Goal: Task Accomplishment & Management: Manage account settings

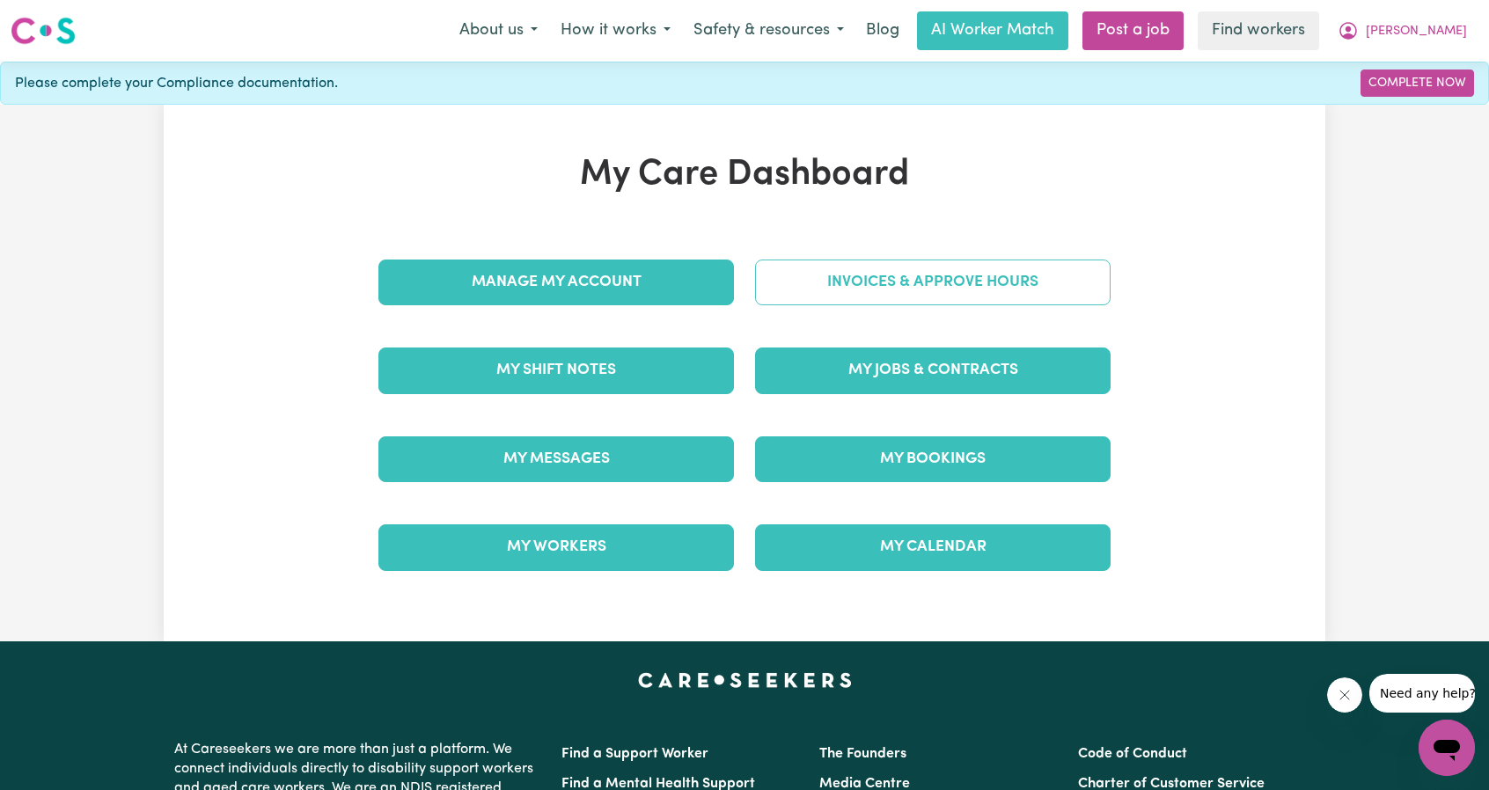
click at [874, 276] on link "Invoices & Approve Hours" at bounding box center [933, 283] width 356 height 46
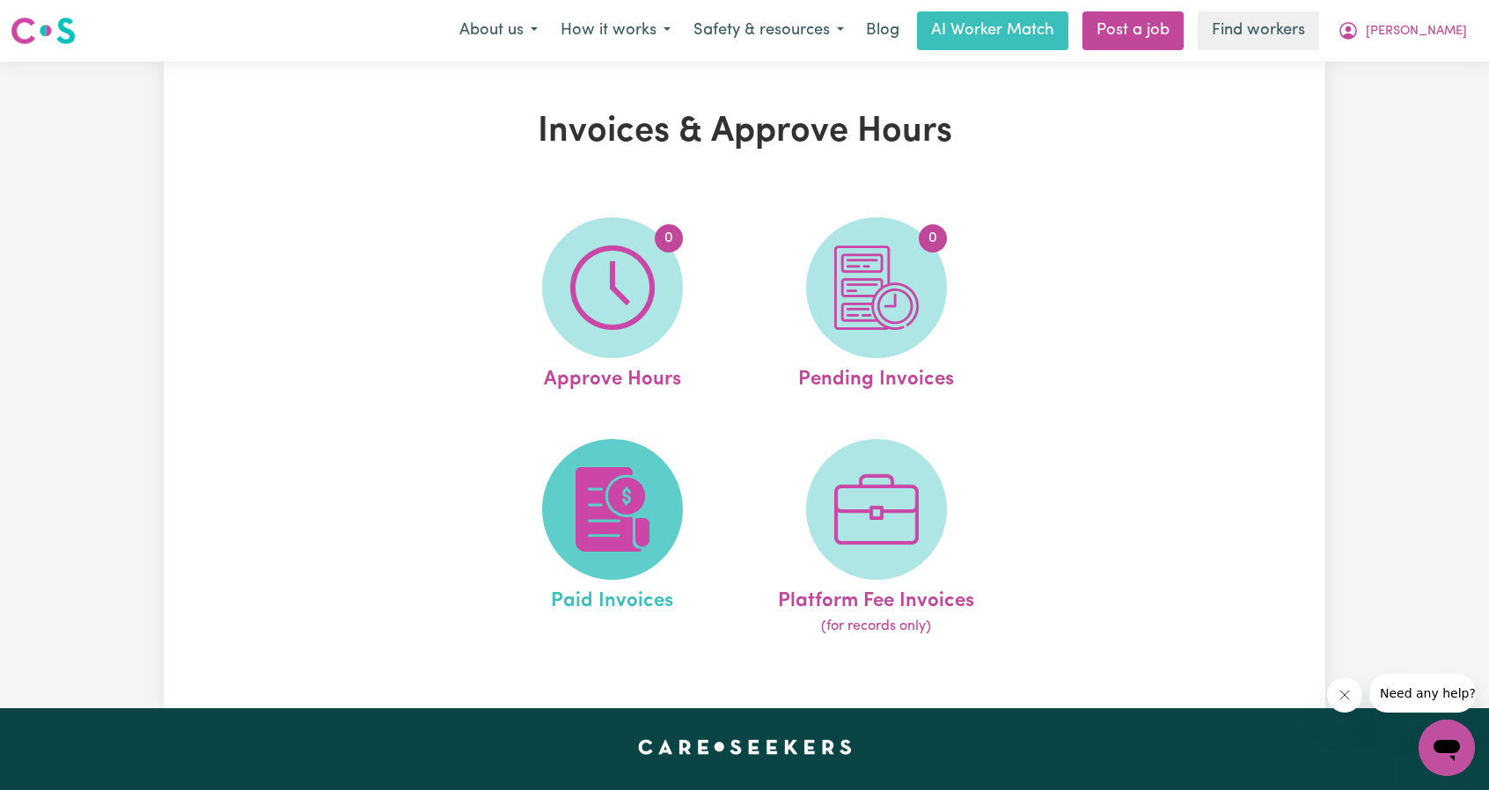
click at [635, 451] on span at bounding box center [612, 509] width 141 height 141
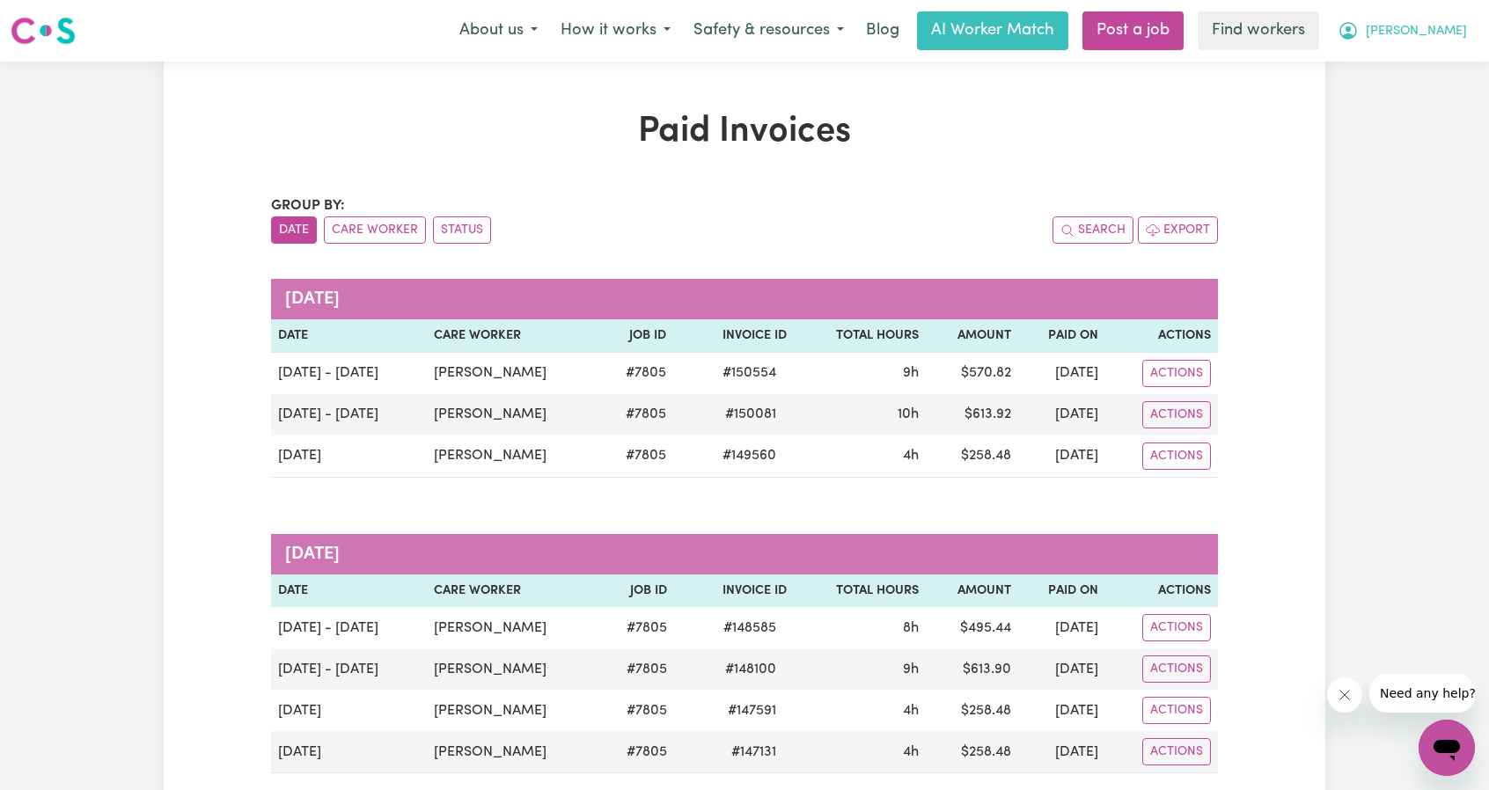
click at [1452, 31] on span "[PERSON_NAME]" at bounding box center [1416, 31] width 101 height 19
click at [1404, 116] on link "Logout" at bounding box center [1408, 100] width 139 height 33
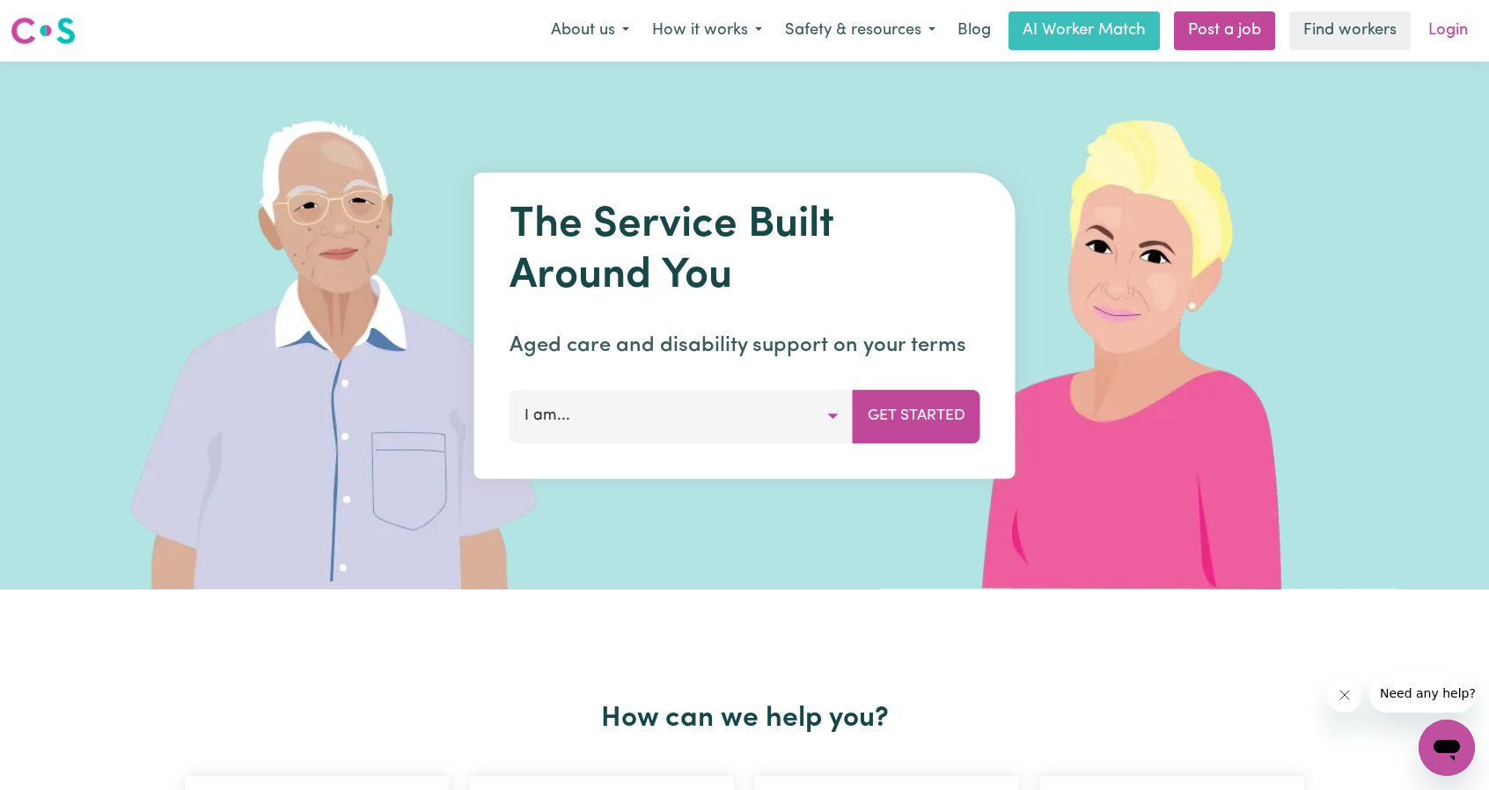
click at [1456, 26] on link "Login" at bounding box center [1448, 30] width 61 height 39
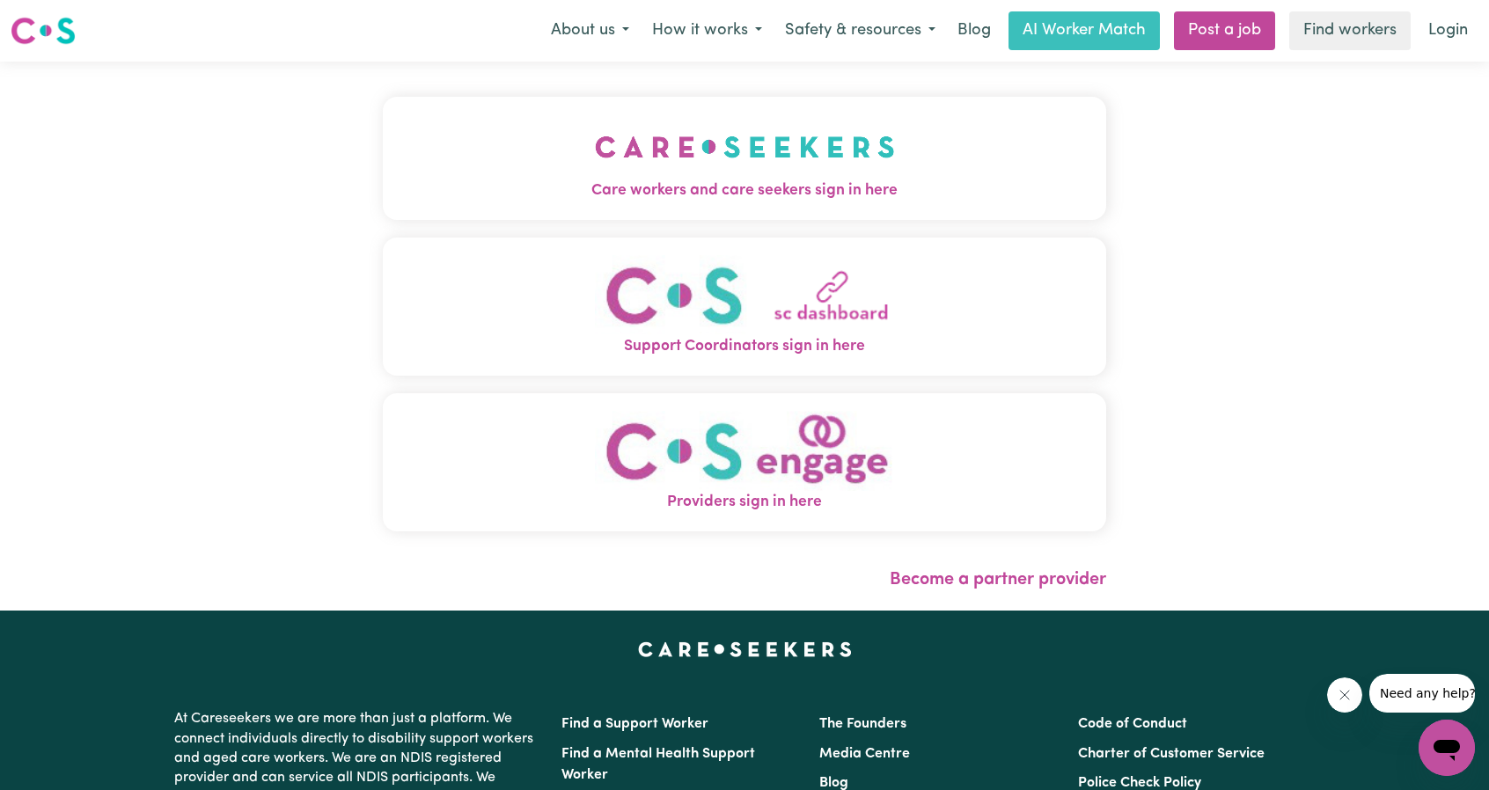
click at [848, 175] on button "Care workers and care seekers sign in here" at bounding box center [744, 158] width 723 height 123
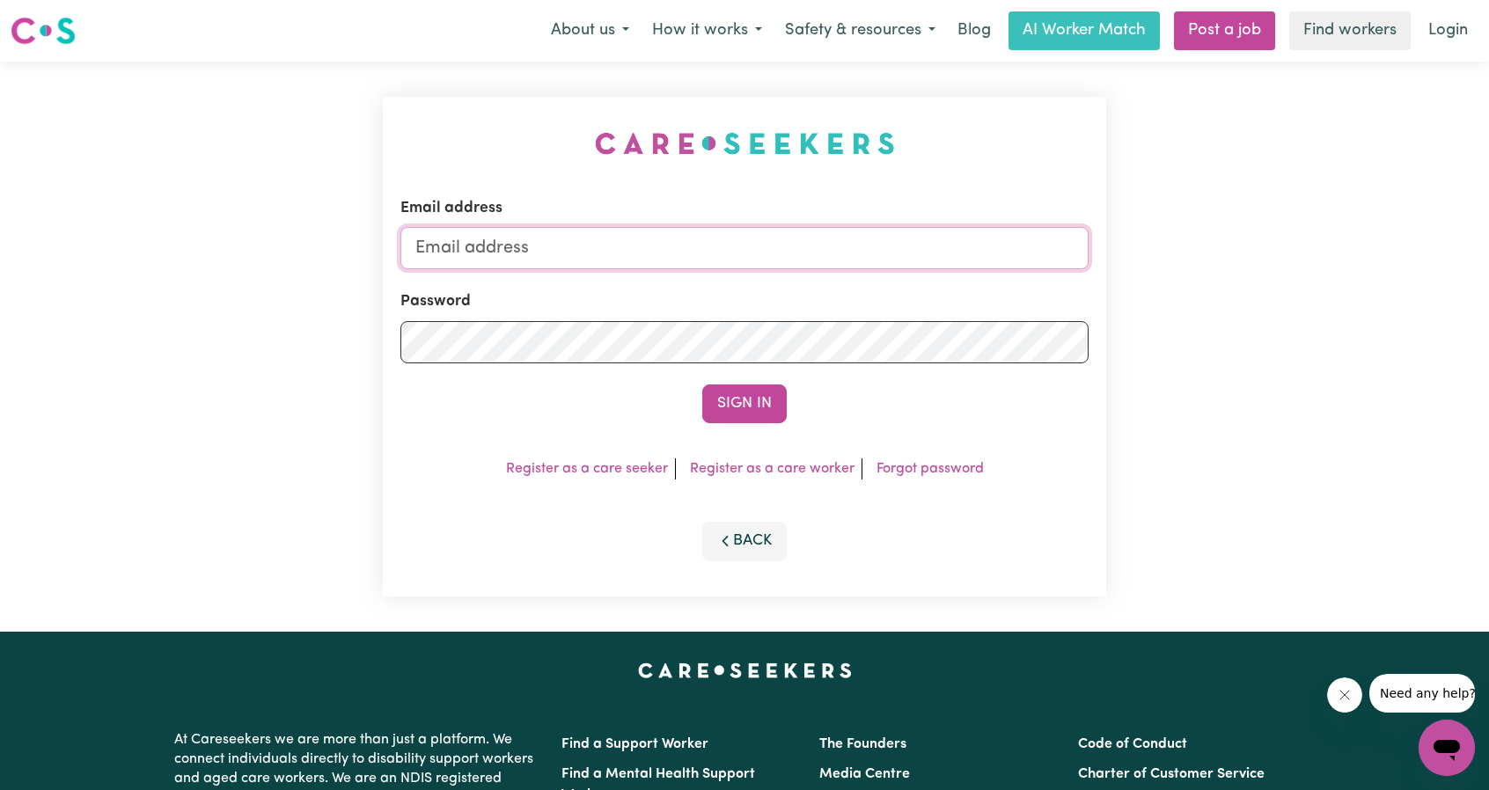
click at [917, 246] on input "Email address" at bounding box center [744, 248] width 688 height 42
drag, startPoint x: 511, startPoint y: 253, endPoint x: 804, endPoint y: 263, distance: 293.3
click at [796, 263] on input "[EMAIL_ADDRESS][PERSON_NAME][DOMAIN_NAME]" at bounding box center [744, 248] width 688 height 42
type input "[EMAIL_ADDRESS][DOMAIN_NAME]"
click at [777, 391] on button "Sign In" at bounding box center [744, 404] width 84 height 39
